Goal: Complete application form: Complete application form

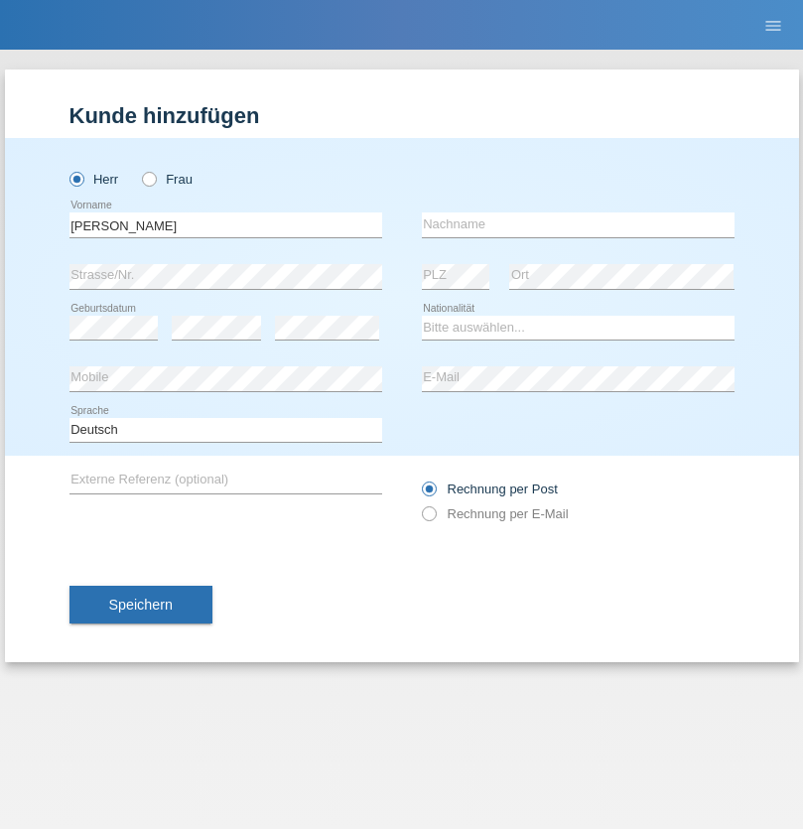
type input "[PERSON_NAME]"
click at [578, 224] on input "text" at bounding box center [578, 224] width 313 height 25
type input "Gashi"
select select "CH"
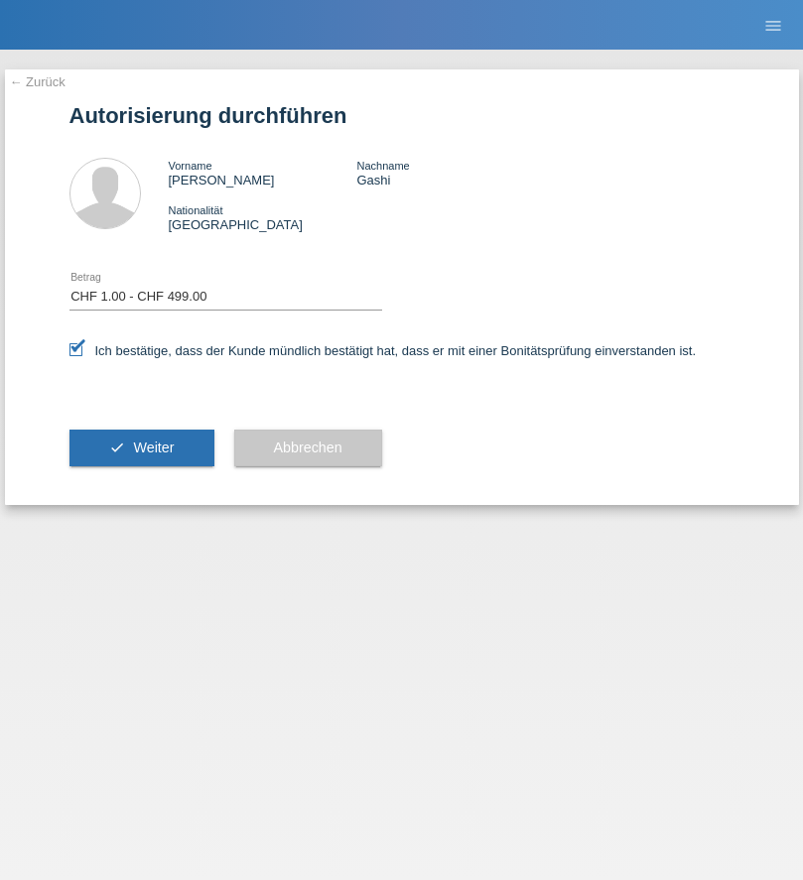
select select "1"
click at [141, 448] on span "Weiter" at bounding box center [153, 448] width 41 height 16
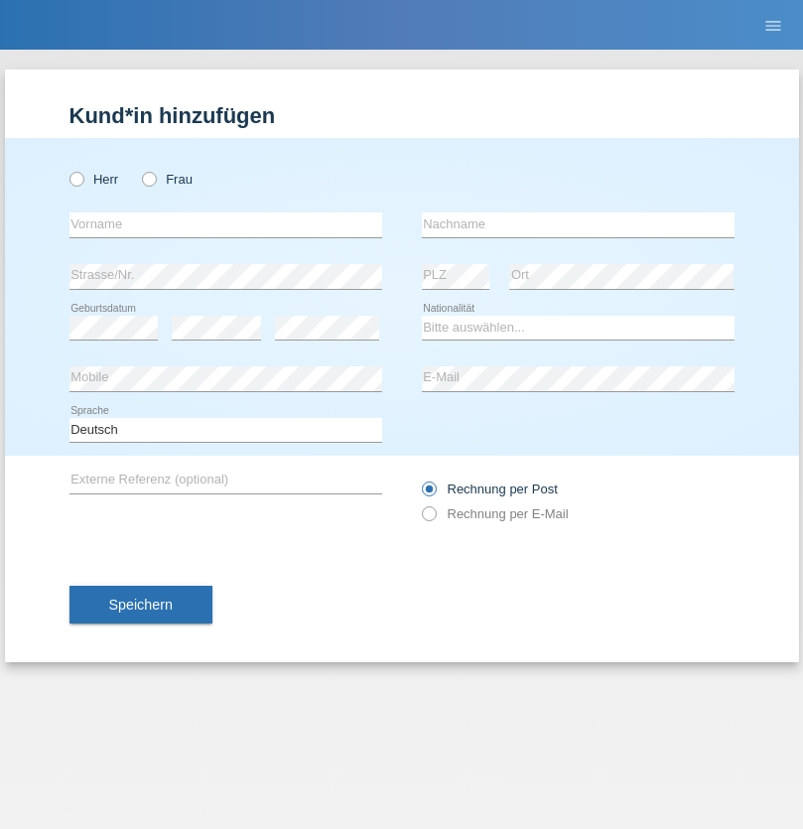
radio input "true"
click at [225, 224] on input "text" at bounding box center [225, 224] width 313 height 25
type input "[PERSON_NAME]"
click at [578, 224] on input "text" at bounding box center [578, 224] width 313 height 25
type input "Gashi"
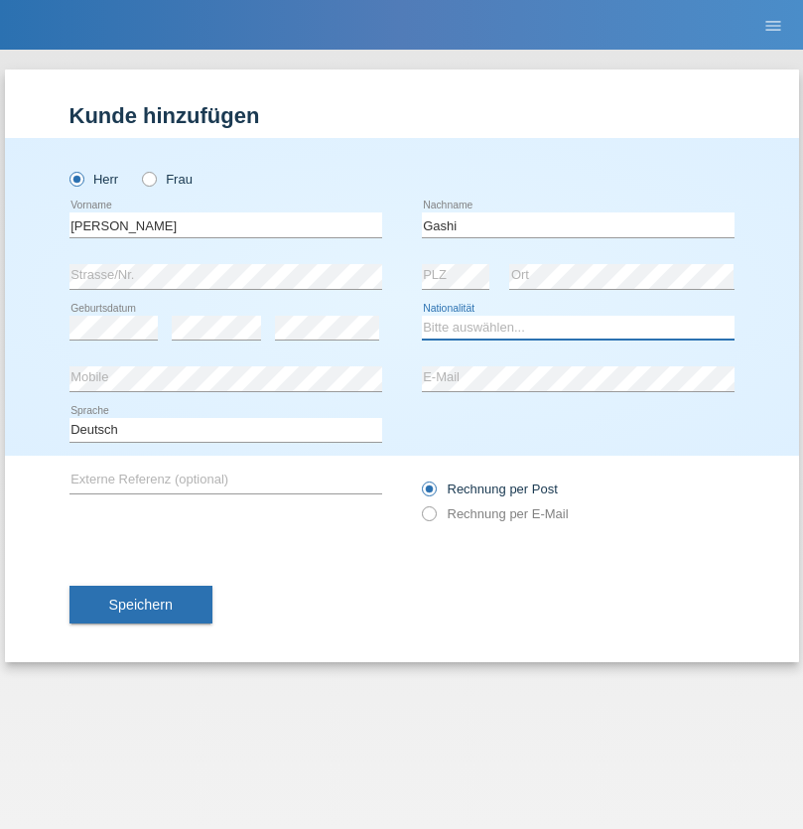
select select "CH"
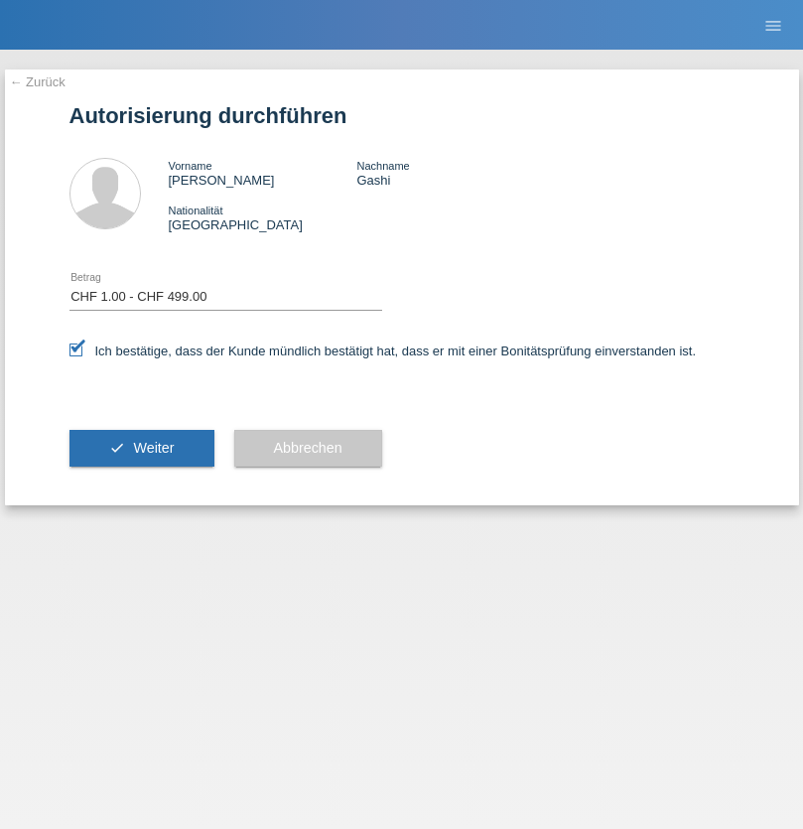
select select "1"
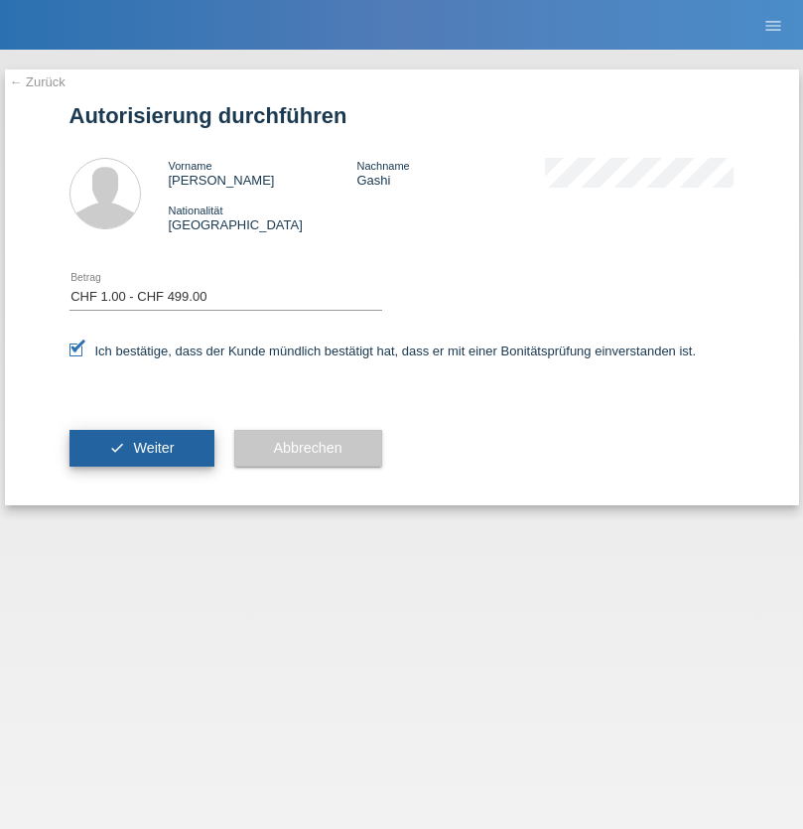
click at [141, 448] on span "Weiter" at bounding box center [153, 448] width 41 height 16
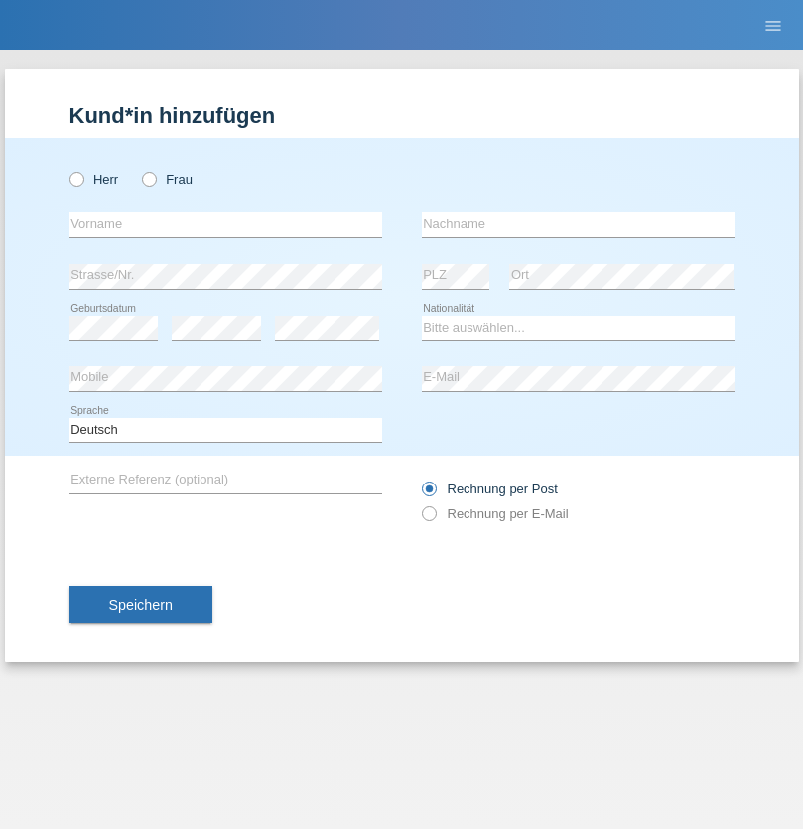
radio input "true"
click at [225, 224] on input "text" at bounding box center [225, 224] width 313 height 25
type input "Wael"
click at [578, 224] on input "text" at bounding box center [578, 224] width 313 height 25
type input "Souadi"
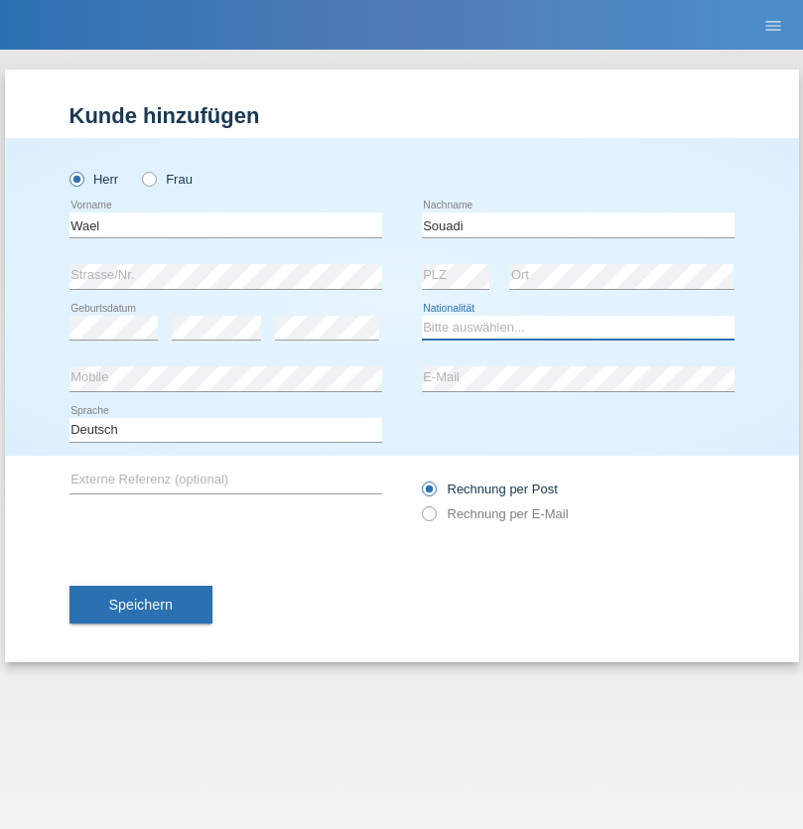
select select "TN"
select select "C"
select select "01"
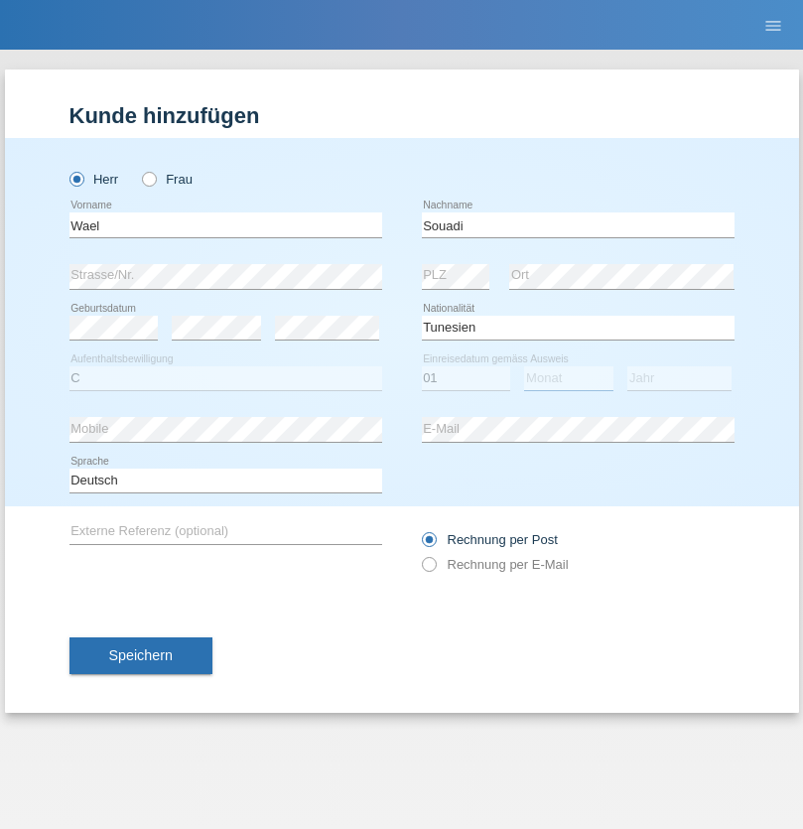
select select "02"
select select "2020"
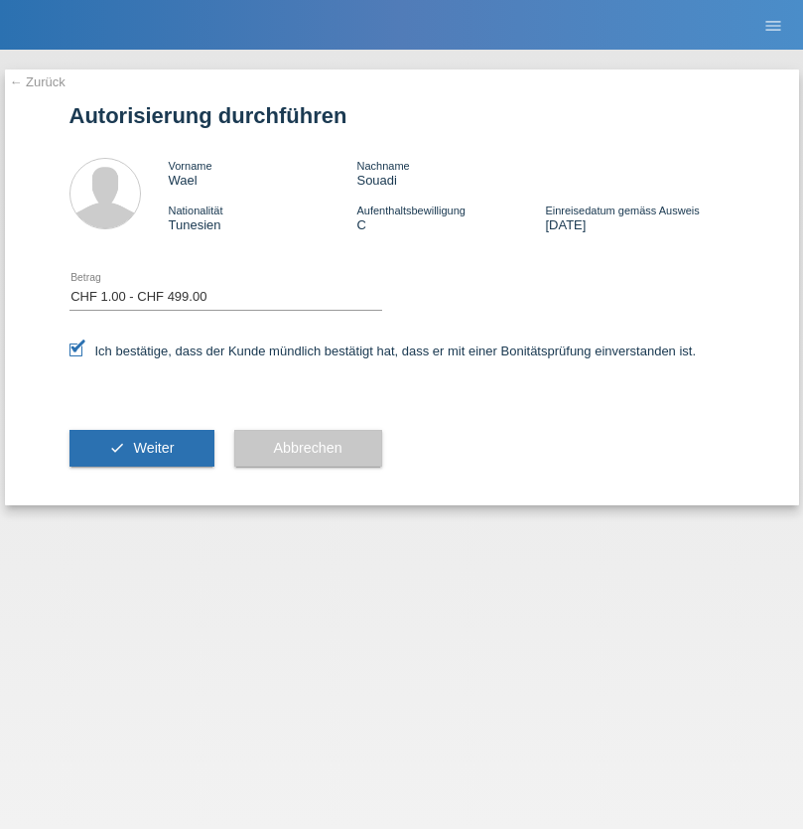
select select "1"
click at [141, 448] on span "Weiter" at bounding box center [153, 448] width 41 height 16
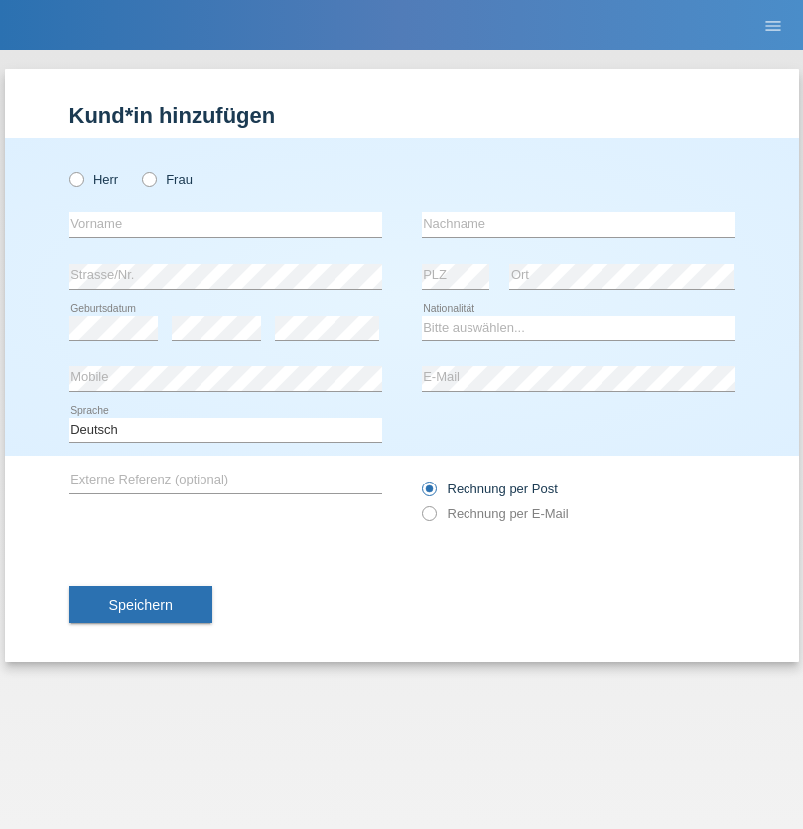
radio input "true"
click at [225, 224] on input "text" at bounding box center [225, 224] width 313 height 25
type input "Thomas"
click at [578, 224] on input "text" at bounding box center [578, 224] width 313 height 25
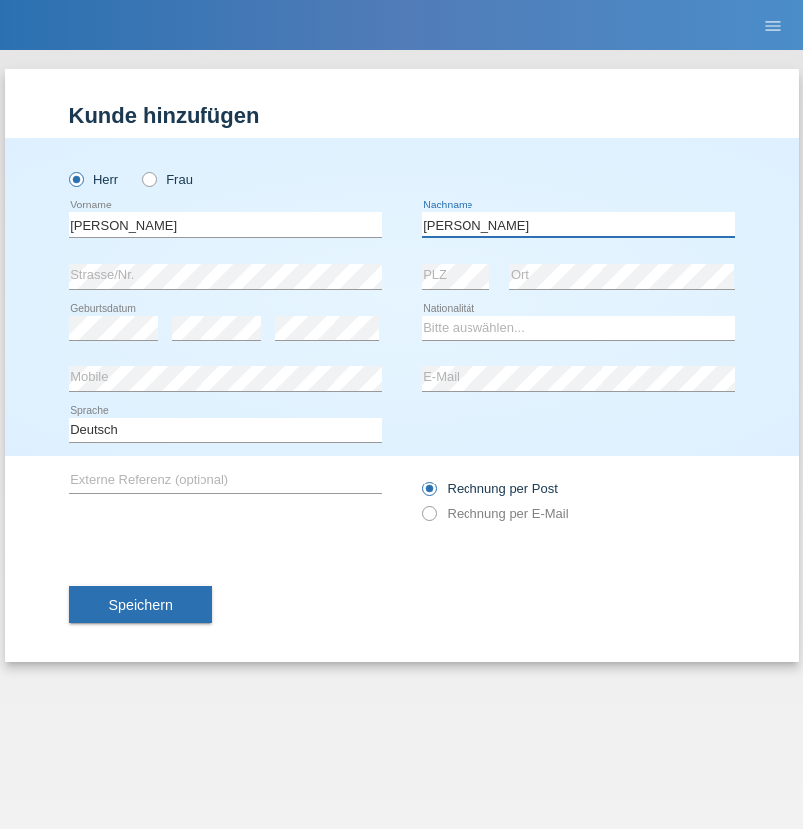
type input "[PERSON_NAME]"
select select "CH"
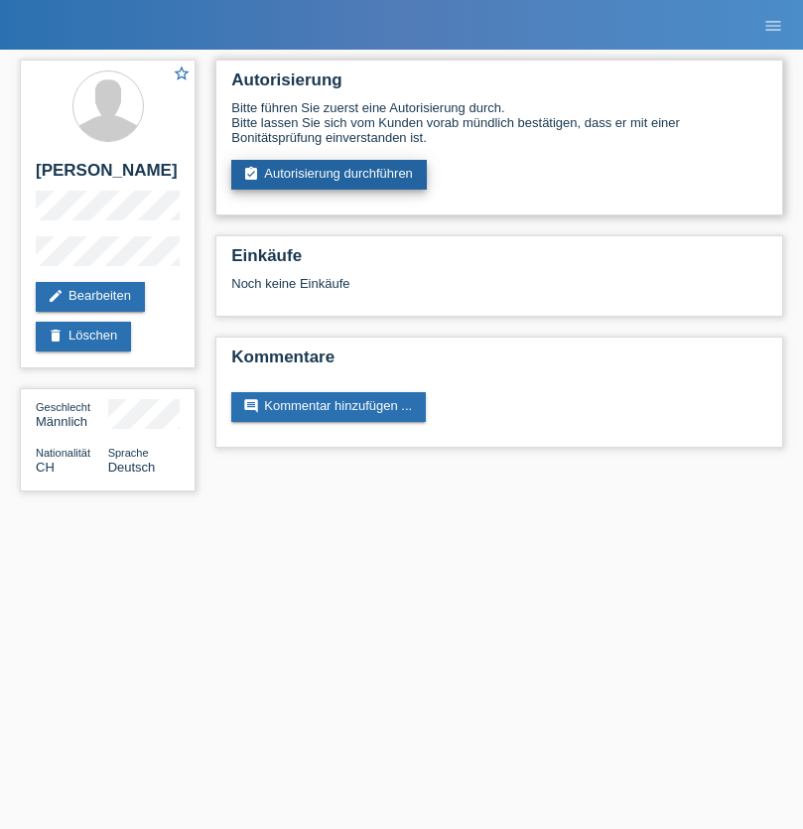
click at [330, 175] on link "assignment_turned_in Autorisierung durchführen" at bounding box center [329, 175] width 196 height 30
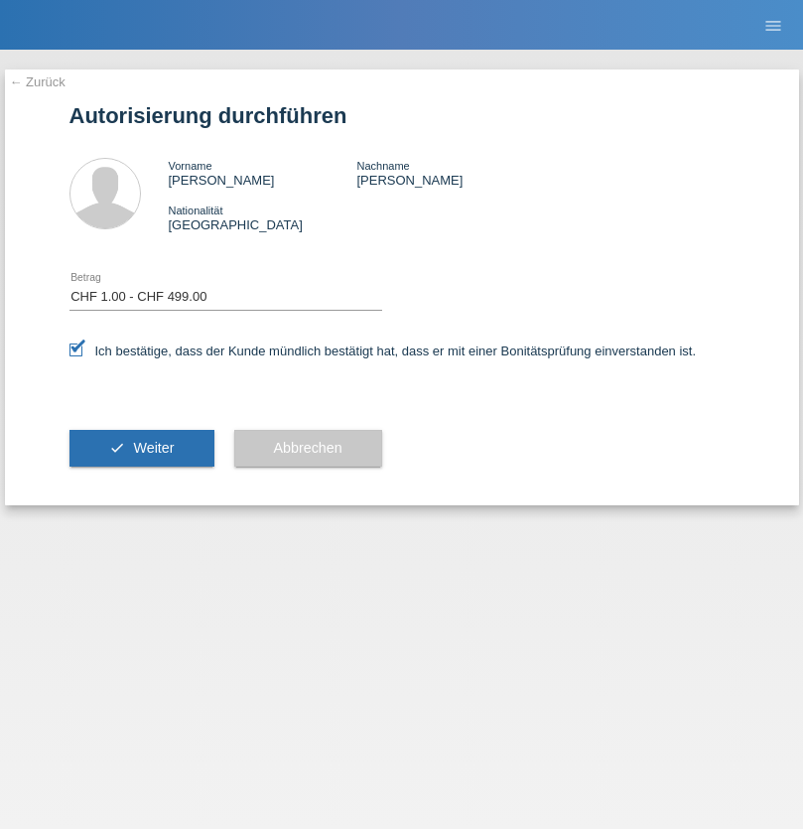
select select "1"
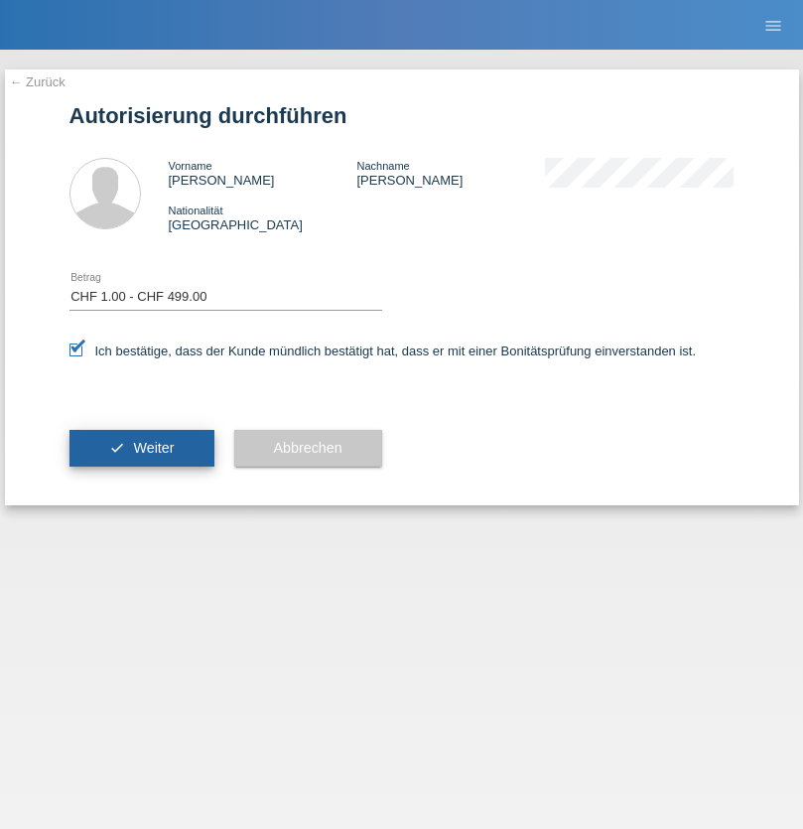
click at [141, 448] on span "Weiter" at bounding box center [153, 448] width 41 height 16
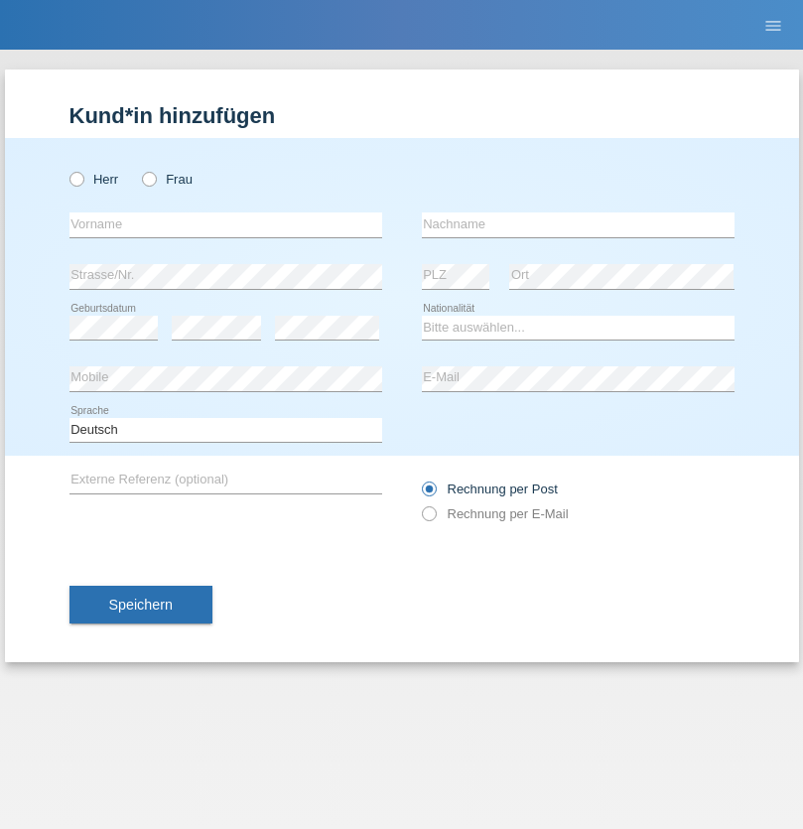
radio input "true"
click at [225, 224] on input "text" at bounding box center [225, 224] width 313 height 25
type input "Arben"
click at [578, 224] on input "text" at bounding box center [578, 224] width 313 height 25
type input "Hoxhaj"
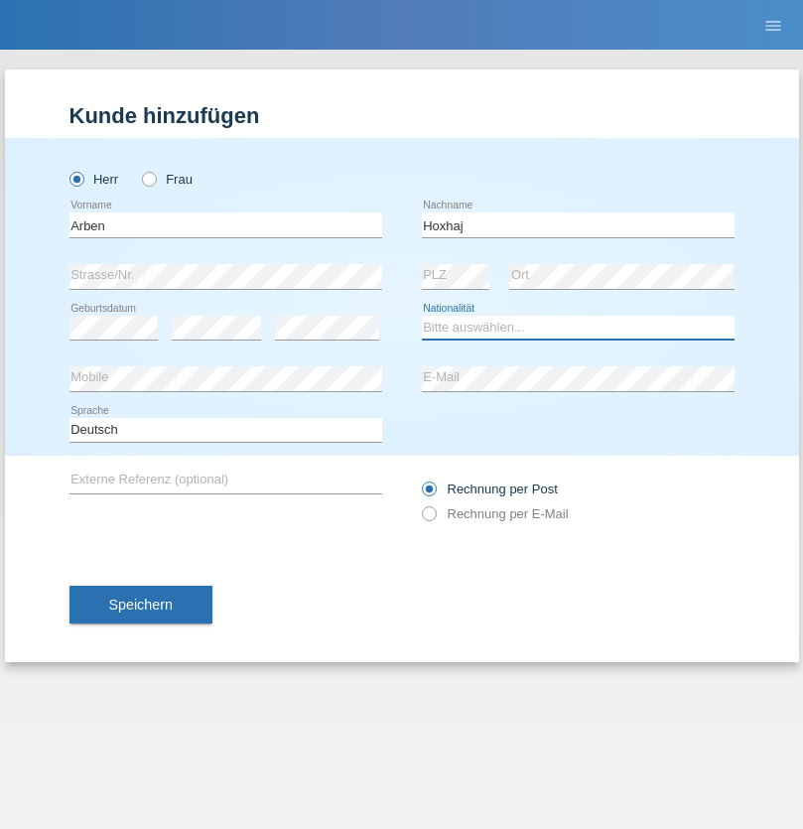
select select "XK"
select select "C"
select select "04"
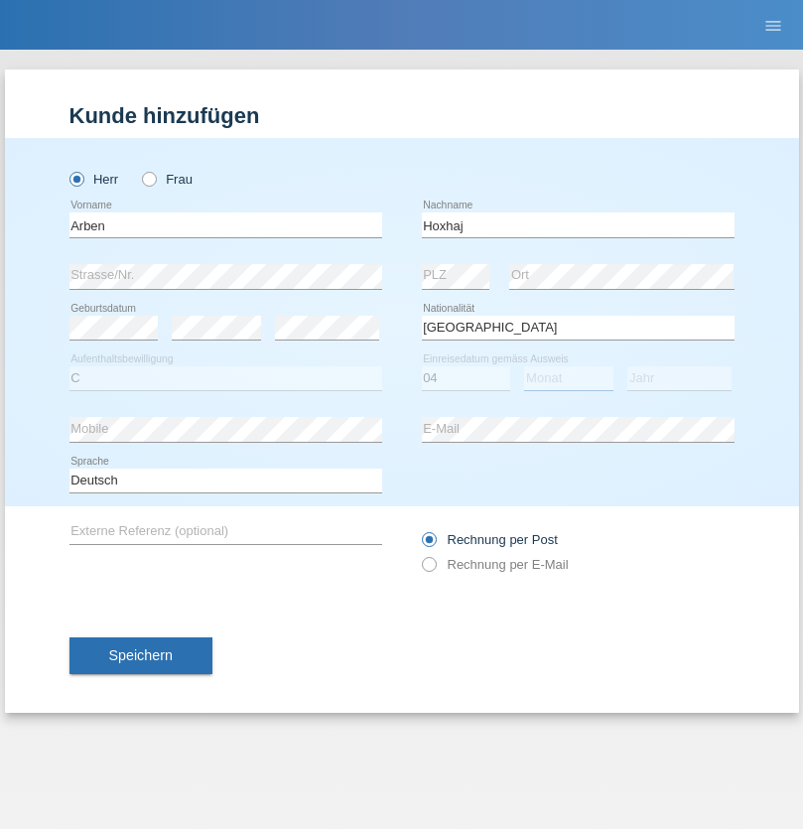
select select "10"
select select "1993"
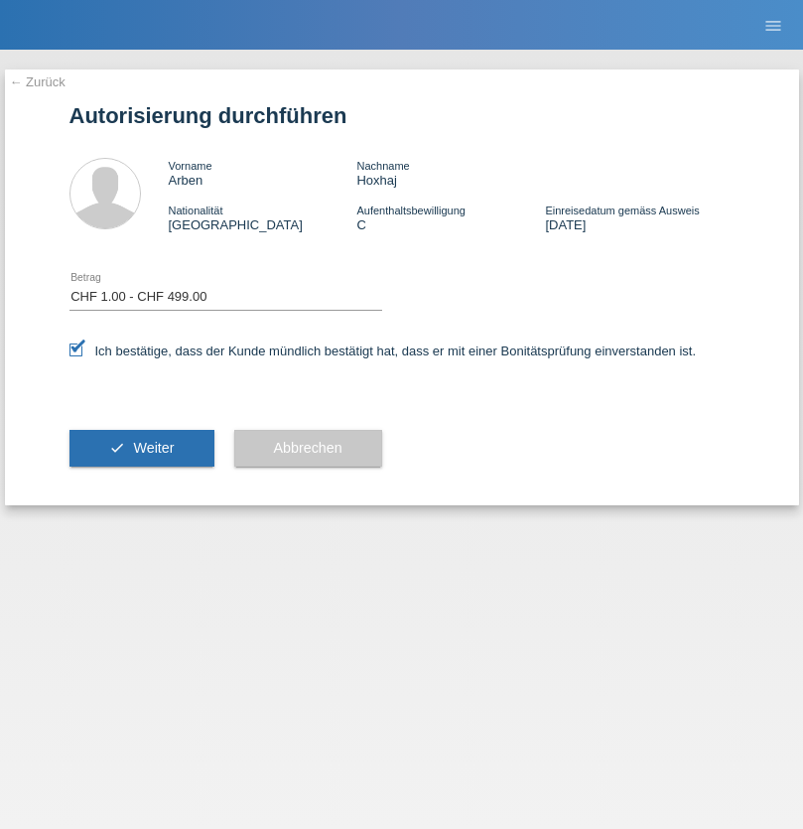
select select "1"
click at [141, 448] on span "Weiter" at bounding box center [153, 448] width 41 height 16
